Goal: Transaction & Acquisition: Purchase product/service

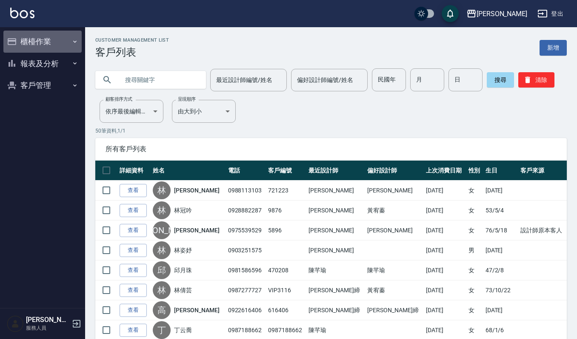
click at [53, 43] on button "櫃檯作業" at bounding box center [42, 42] width 78 height 22
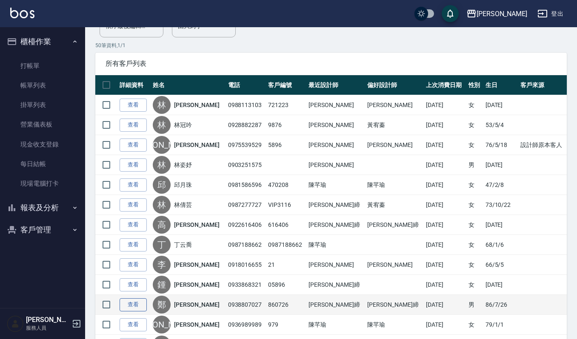
scroll to position [170, 0]
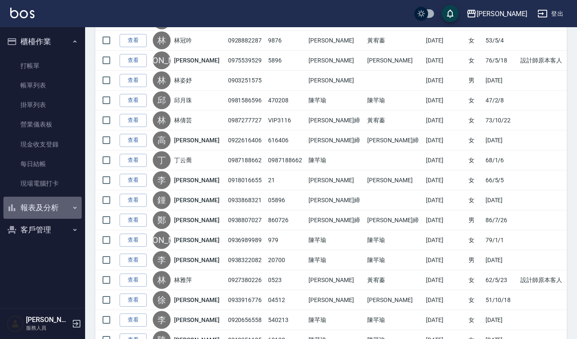
click at [42, 205] on button "報表及分析" at bounding box center [42, 208] width 78 height 22
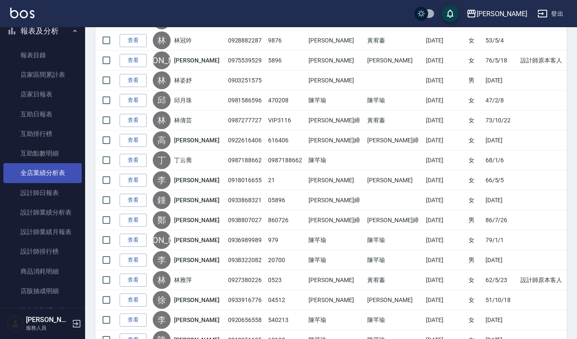
scroll to position [225, 0]
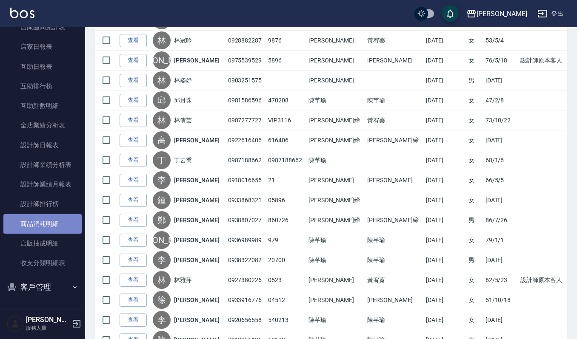
click at [51, 225] on link "商品消耗明細" at bounding box center [42, 224] width 78 height 20
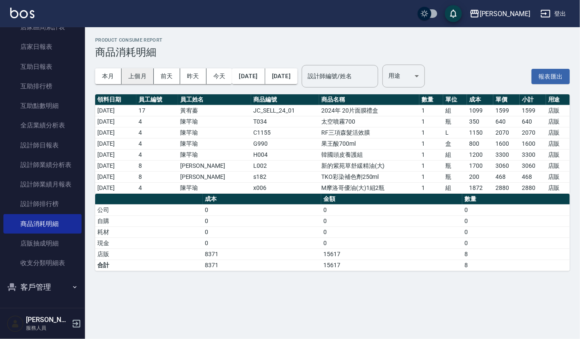
click at [149, 78] on button "上個月" at bounding box center [138, 76] width 32 height 16
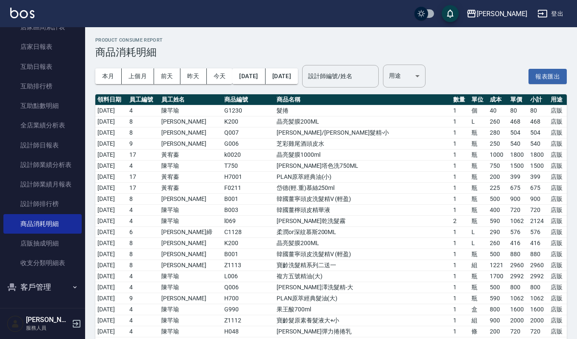
click at [425, 63] on div "本月 上個月 [DATE] [DATE] [DATE] [DATE] [DATE] 設計師編號/姓名 設計師編號/姓名 用途 ​ 用途" at bounding box center [260, 76] width 330 height 36
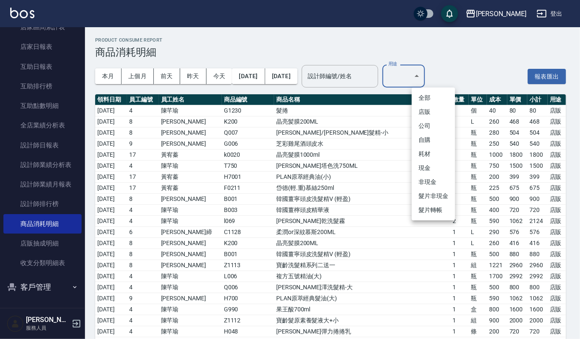
click at [424, 125] on li "公司" at bounding box center [433, 126] width 43 height 14
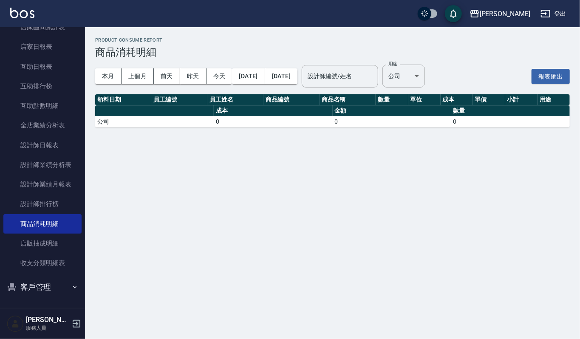
click at [424, 128] on ul "全部 店販 公司 自購 耗材 現金 非現金 髮片非現金 髮片轉帳" at bounding box center [434, 125] width 32 height 75
click at [416, 62] on div "本月 上個月 [DATE] [DATE] [DATE] [DATE] [DATE] 設計師編號/姓名 設計師編號/姓名 用途 公司 公司 用途" at bounding box center [260, 76] width 330 height 36
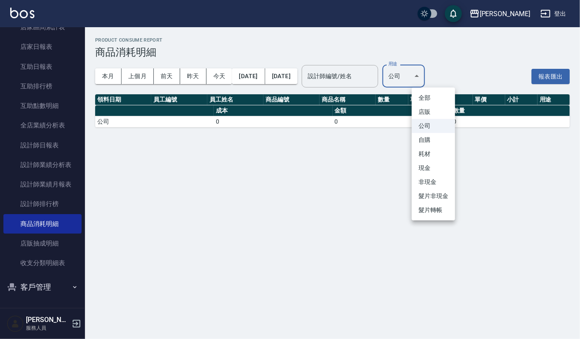
click at [424, 71] on body "上越[PERSON_NAME] 登出 櫃檯作業 打帳單 帳單列表 掛單列表 營業儀表板 現金收支登錄 每日結帳 現場電腦打卡 報表及分析 報表目錄 店家區間累…" at bounding box center [290, 169] width 580 height 339
click at [431, 135] on li "自購" at bounding box center [433, 140] width 43 height 14
type input "自購"
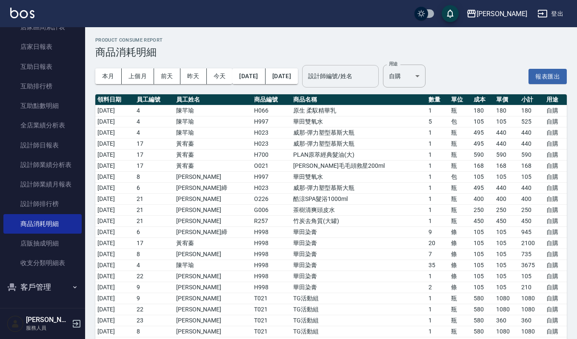
click at [367, 84] on div "設計師編號/姓名" at bounding box center [340, 76] width 77 height 23
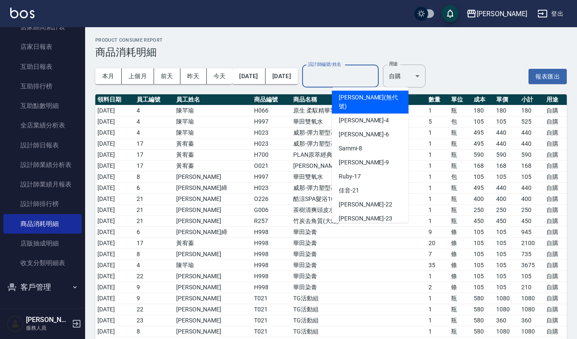
click at [368, 74] on input "設計師編號/姓名" at bounding box center [340, 76] width 69 height 15
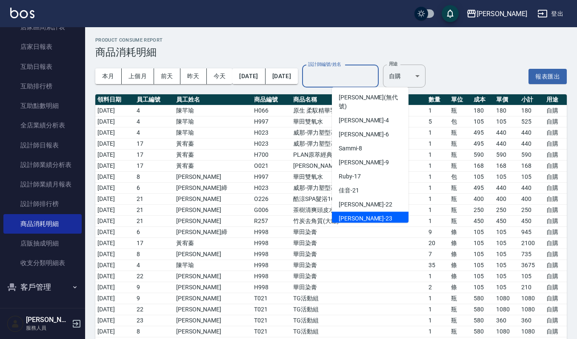
click at [355, 214] on span "[PERSON_NAME] -23" at bounding box center [365, 218] width 54 height 9
type input "[PERSON_NAME]-23"
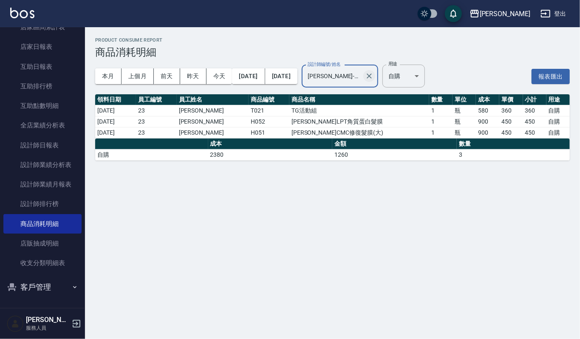
click at [374, 76] on icon "Clear" at bounding box center [369, 76] width 9 height 9
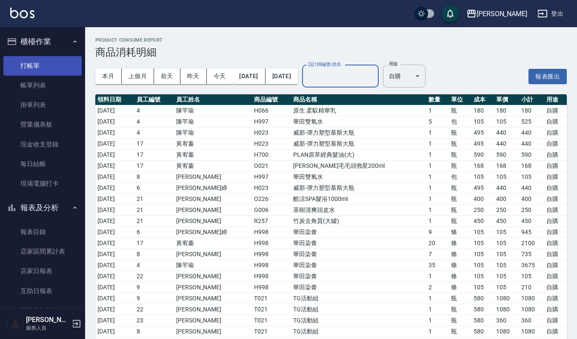
click at [42, 65] on link "打帳單" at bounding box center [42, 66] width 78 height 20
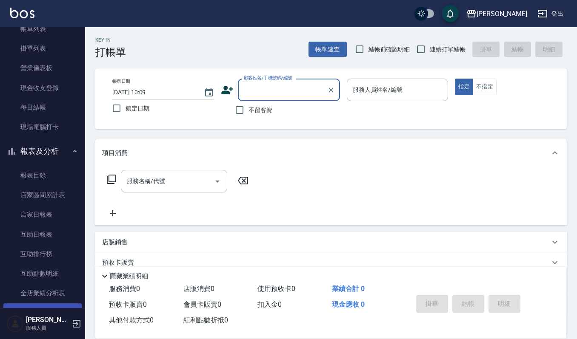
scroll to position [170, 0]
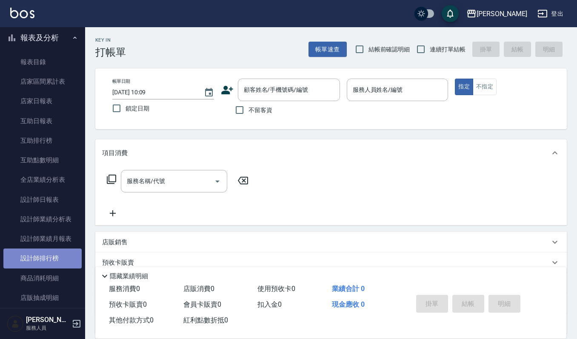
click at [58, 256] on link "設計師排行榜" at bounding box center [42, 259] width 78 height 20
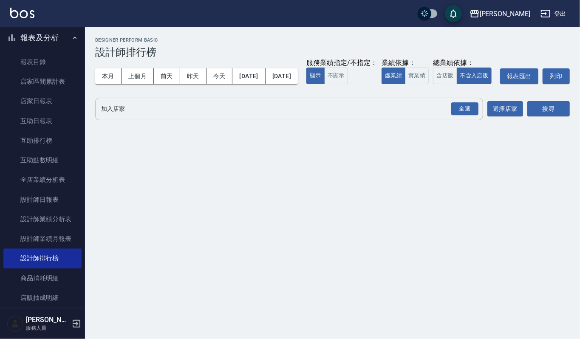
click at [126, 117] on input "加入店家" at bounding box center [283, 109] width 368 height 15
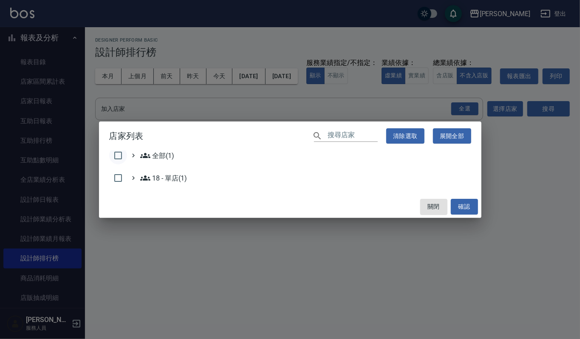
click at [119, 155] on input "checkbox" at bounding box center [118, 156] width 18 height 18
checkbox input "true"
click at [464, 208] on button "確認" at bounding box center [464, 207] width 27 height 16
checkbox input "false"
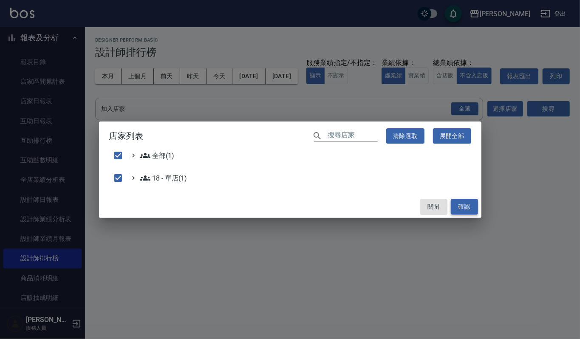
checkbox input "false"
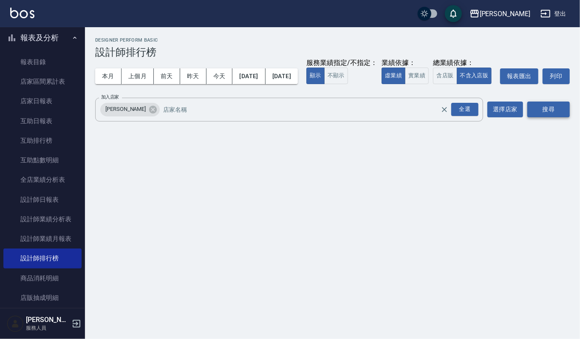
click at [538, 117] on button "搜尋" at bounding box center [549, 110] width 43 height 16
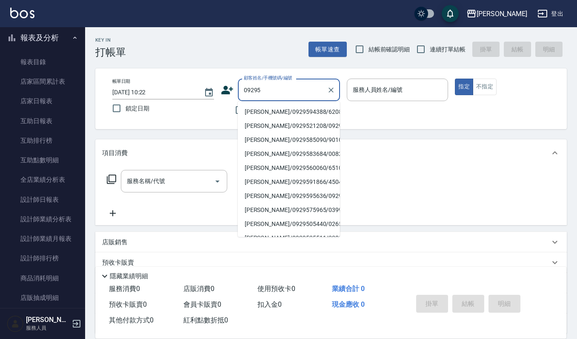
type input "09295"
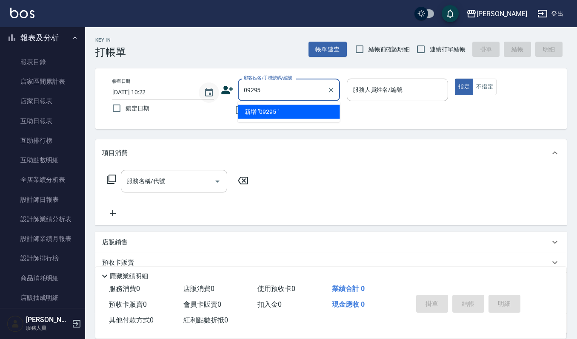
drag, startPoint x: 286, startPoint y: 82, endPoint x: 202, endPoint y: 94, distance: 84.3
click at [215, 92] on div "帳單日期 [DATE] 10:22 鎖定日期 顧客姓名/手機號碼/編號 09295 顧客姓名/手機號碼/編號 不留客資 服務人員姓名/編號 服務人員姓名/編號…" at bounding box center [330, 99] width 451 height 40
drag, startPoint x: 201, startPoint y: 91, endPoint x: 190, endPoint y: 92, distance: 10.7
click at [190, 92] on div "帳單日期 [DATE] 10:22 鎖定日期 顧客姓名/手機號碼/編號 09295 顧客姓名/手機號碼/編號 不留客資 服務人員姓名/編號 服務人員姓名/編號…" at bounding box center [330, 99] width 451 height 40
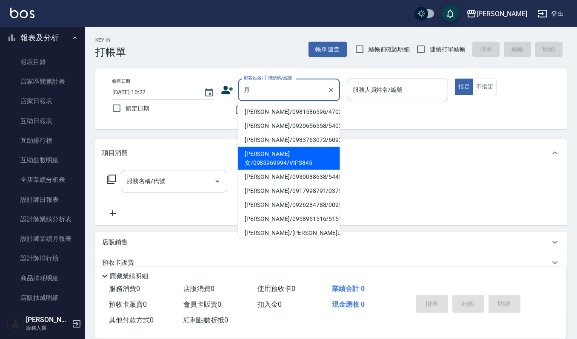
click at [293, 151] on li "[PERSON_NAME]女/0985969994/VIP3845" at bounding box center [289, 158] width 102 height 23
type input "[PERSON_NAME]女/0985969994/VIP3845"
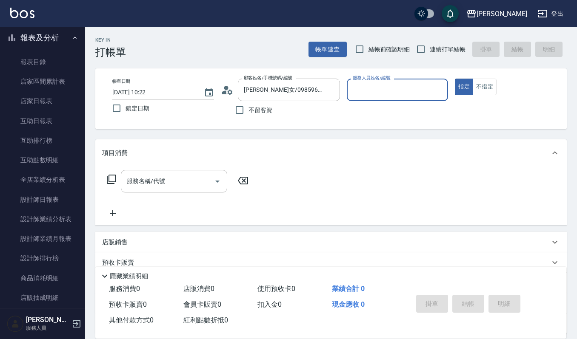
type input "吉兒-4"
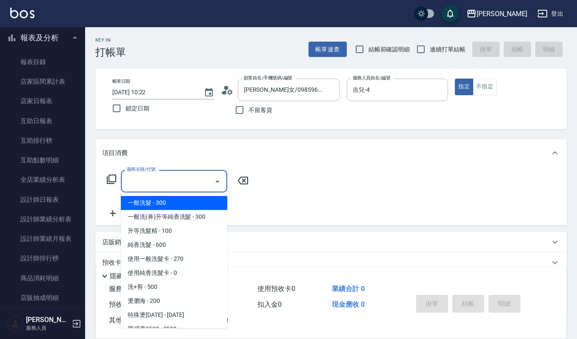
click at [152, 181] on input "服務名稱/代號" at bounding box center [168, 181] width 86 height 15
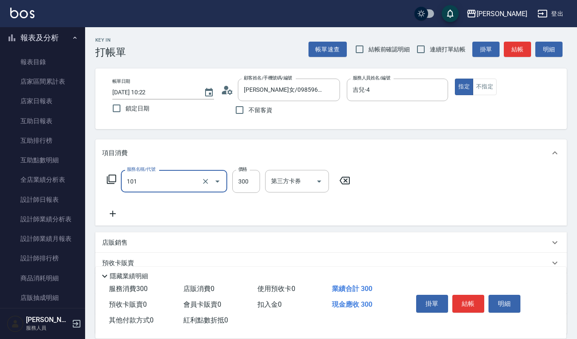
type input "一般洗髮(101)"
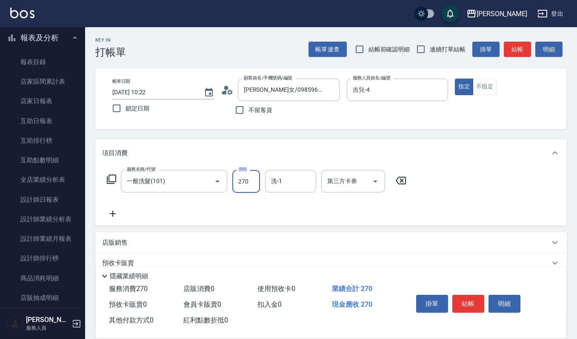
type input "270"
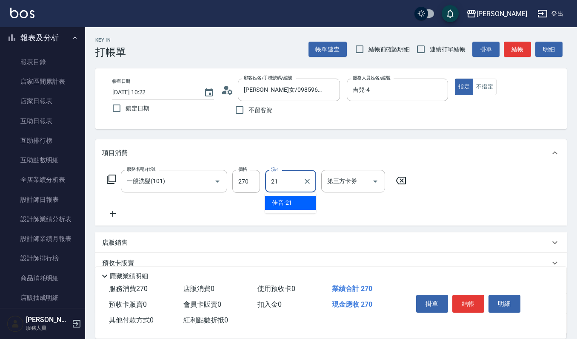
type input "佳音-21"
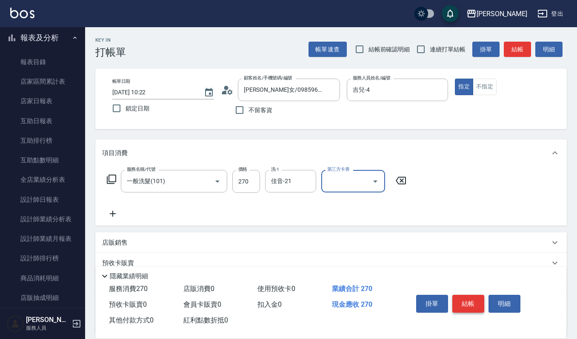
click at [463, 295] on button "結帳" at bounding box center [468, 304] width 32 height 18
